Goal: Task Accomplishment & Management: Use online tool/utility

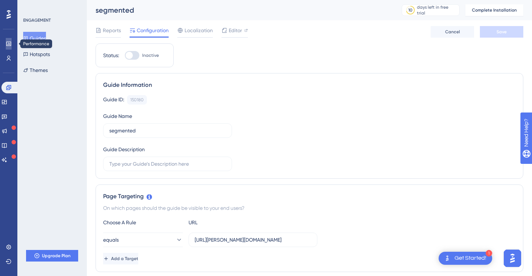
click at [11, 48] on link at bounding box center [9, 44] width 6 height 12
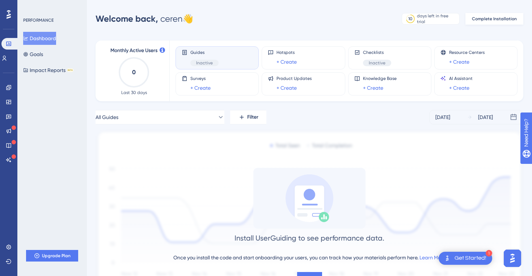
click at [474, 22] on button "Complete Installation" at bounding box center [495, 19] width 58 height 12
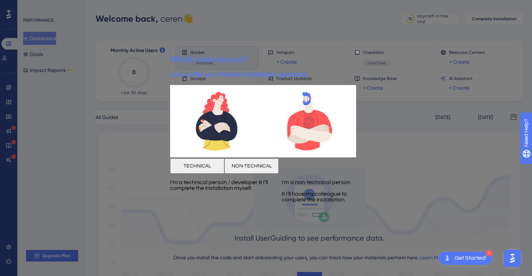
click at [219, 174] on button "TECHNICAL" at bounding box center [197, 166] width 54 height 15
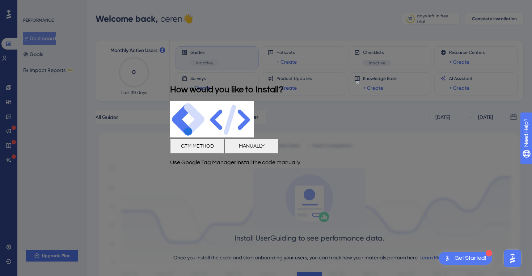
click at [279, 154] on button "MANUALLY" at bounding box center [252, 145] width 54 height 15
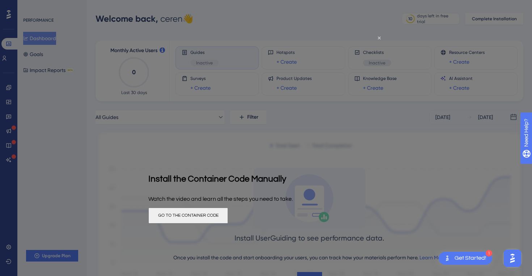
click at [228, 223] on button "GO TO THE CONTAINER CODE" at bounding box center [188, 216] width 80 height 16
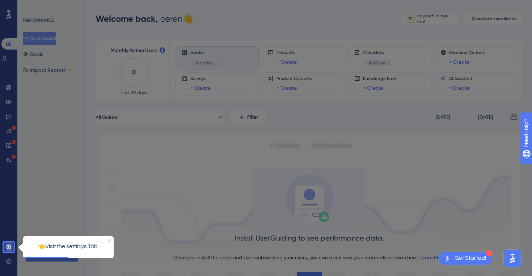
click at [6, 252] on link at bounding box center [9, 248] width 6 height 12
click at [6, 248] on icon at bounding box center [9, 247] width 6 height 6
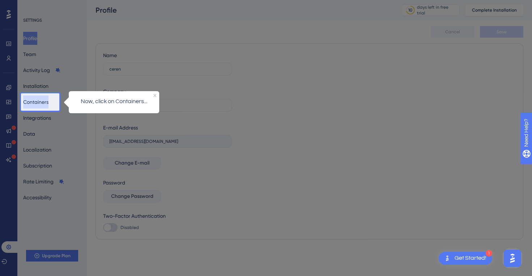
click at [45, 104] on button "Containers" at bounding box center [35, 102] width 25 height 13
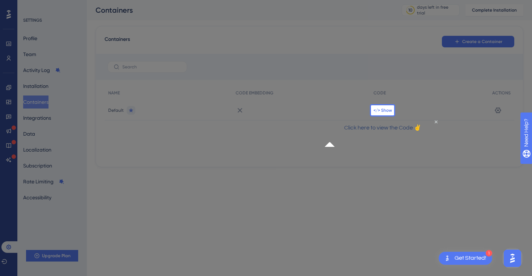
click at [389, 110] on span "</> Show" at bounding box center [383, 111] width 18 height 6
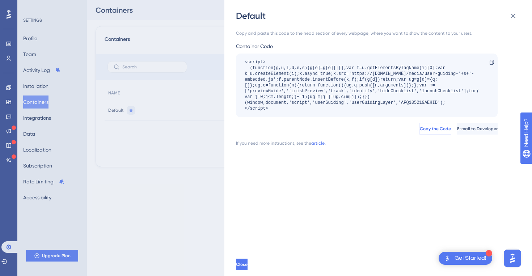
click at [420, 129] on span "Copy the Code" at bounding box center [435, 129] width 31 height 6
